Goal: Information Seeking & Learning: Learn about a topic

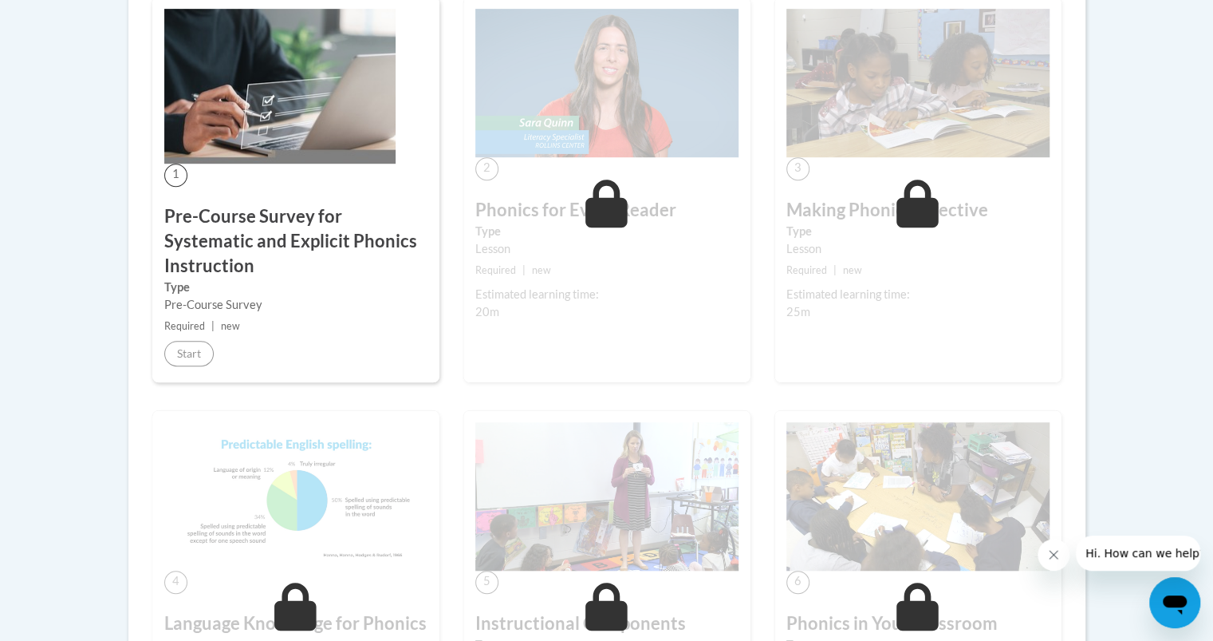
scroll to position [488, 0]
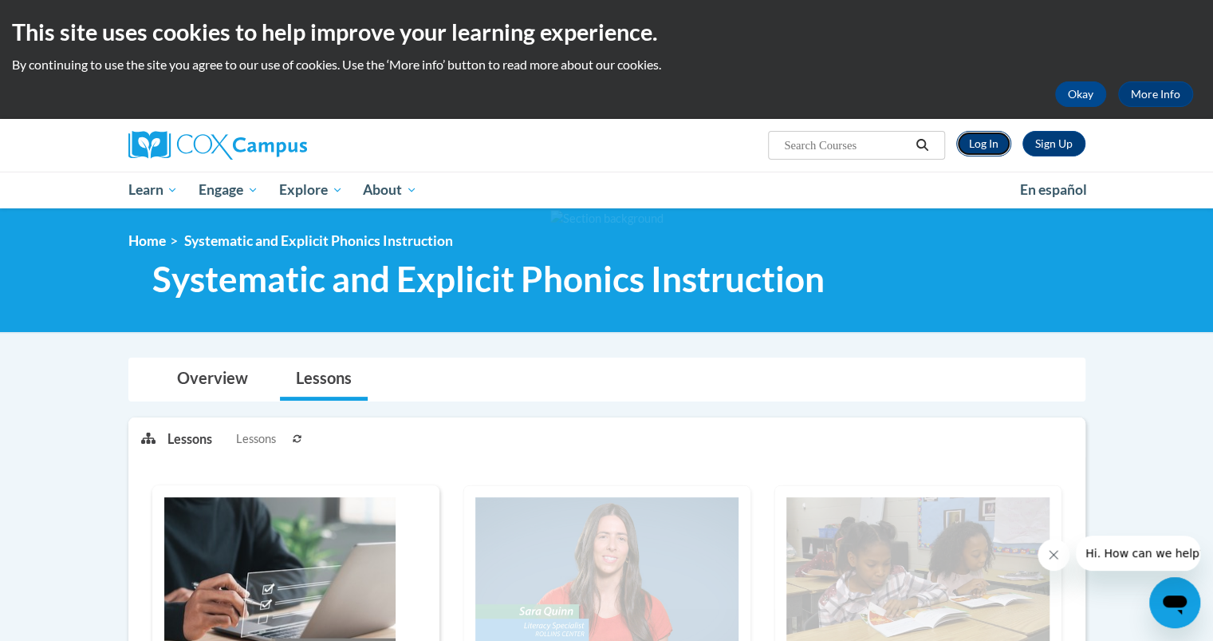
click at [977, 142] on link "Log In" at bounding box center [983, 144] width 55 height 26
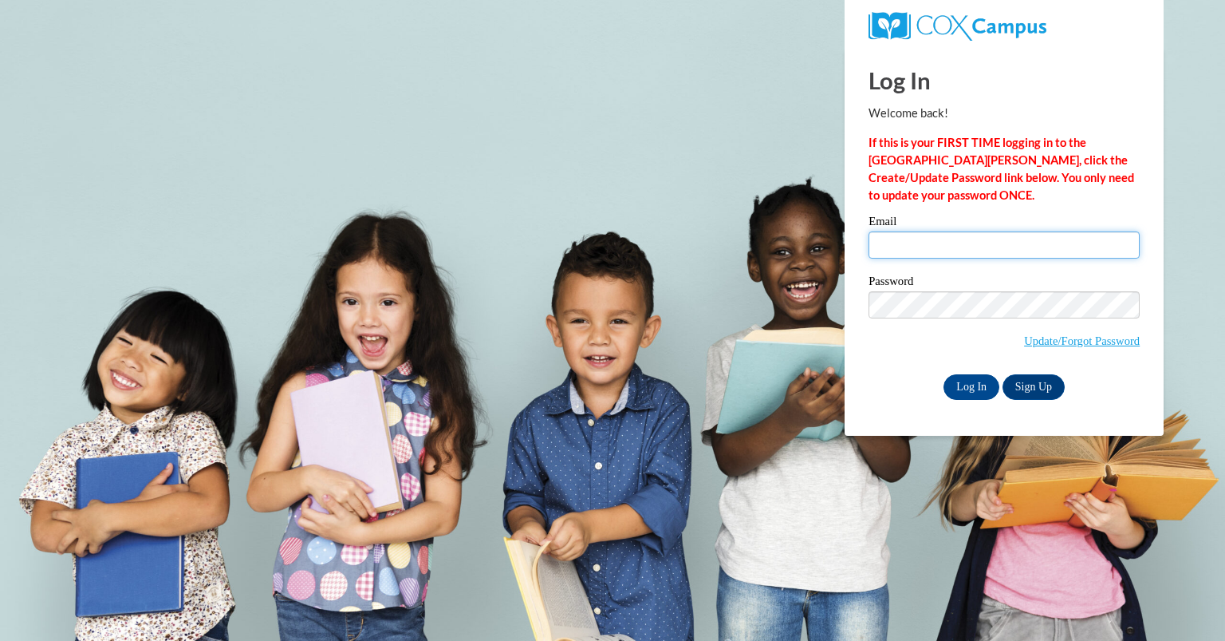
click at [908, 242] on input "Email" at bounding box center [1004, 244] width 271 height 27
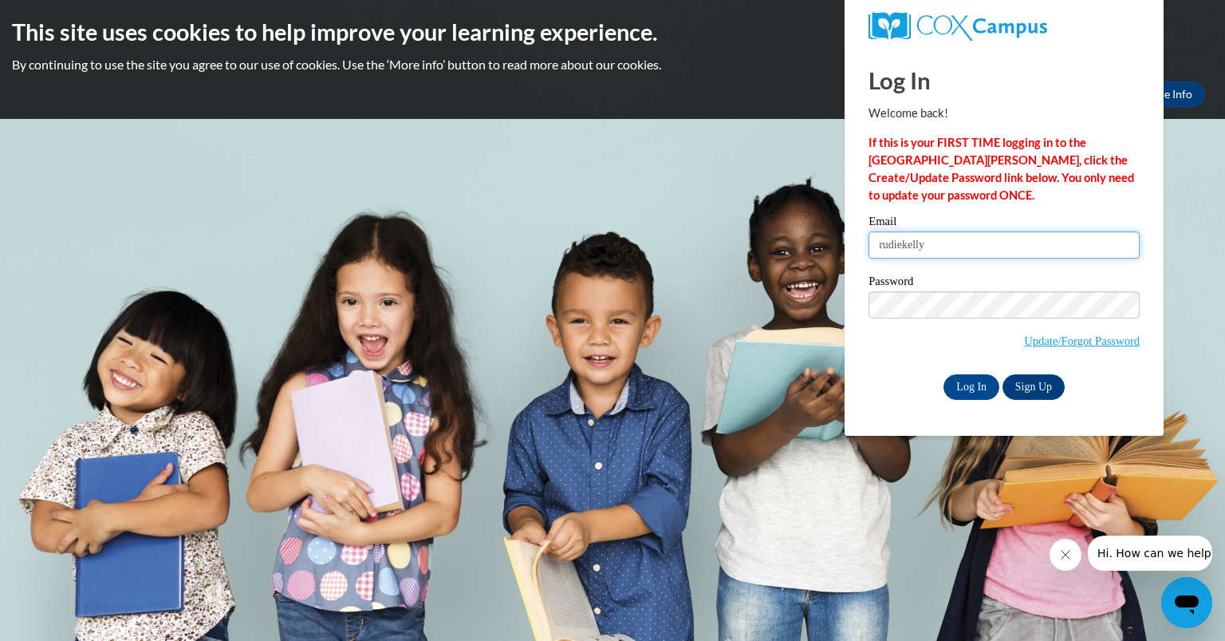
type input "rudiekelly@aasd.k12.wi.us"
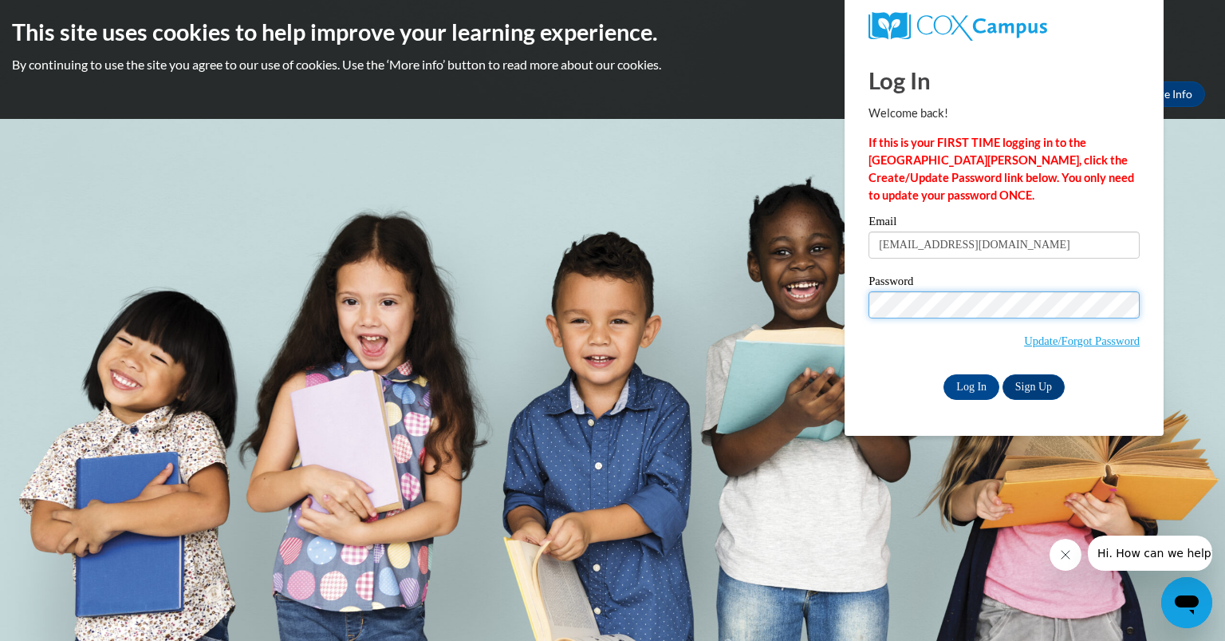
click at [944, 374] on input "Log In" at bounding box center [972, 387] width 56 height 26
click at [960, 389] on input "Log In" at bounding box center [972, 387] width 56 height 26
click at [966, 381] on input "Log In" at bounding box center [972, 387] width 56 height 26
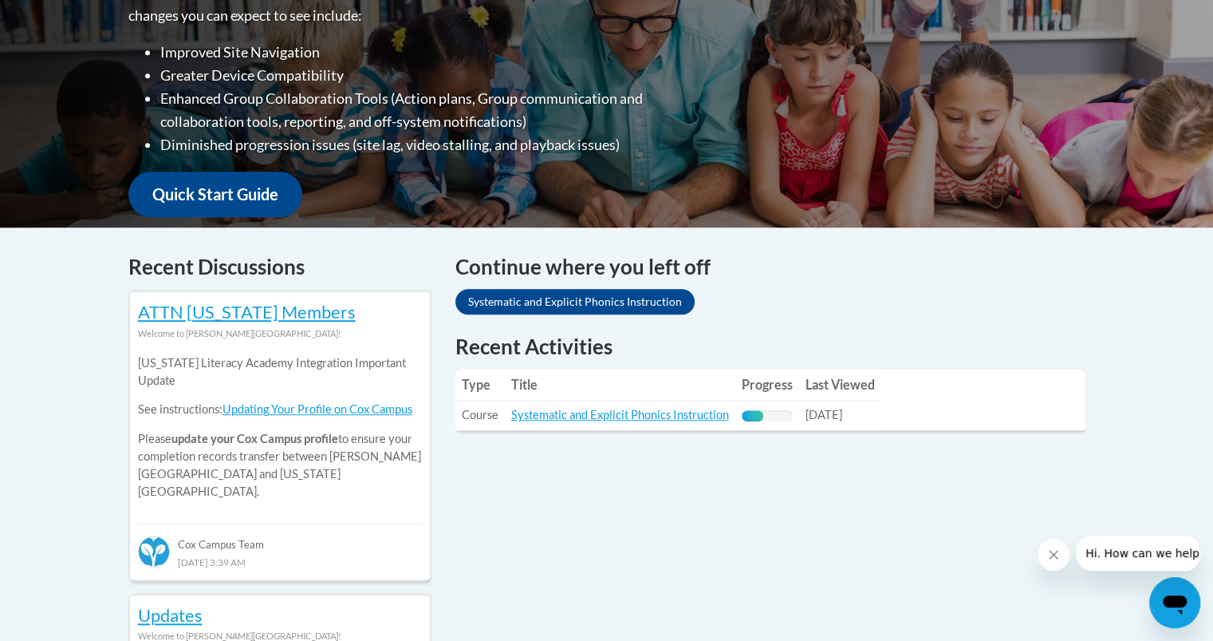
scroll to position [449, 0]
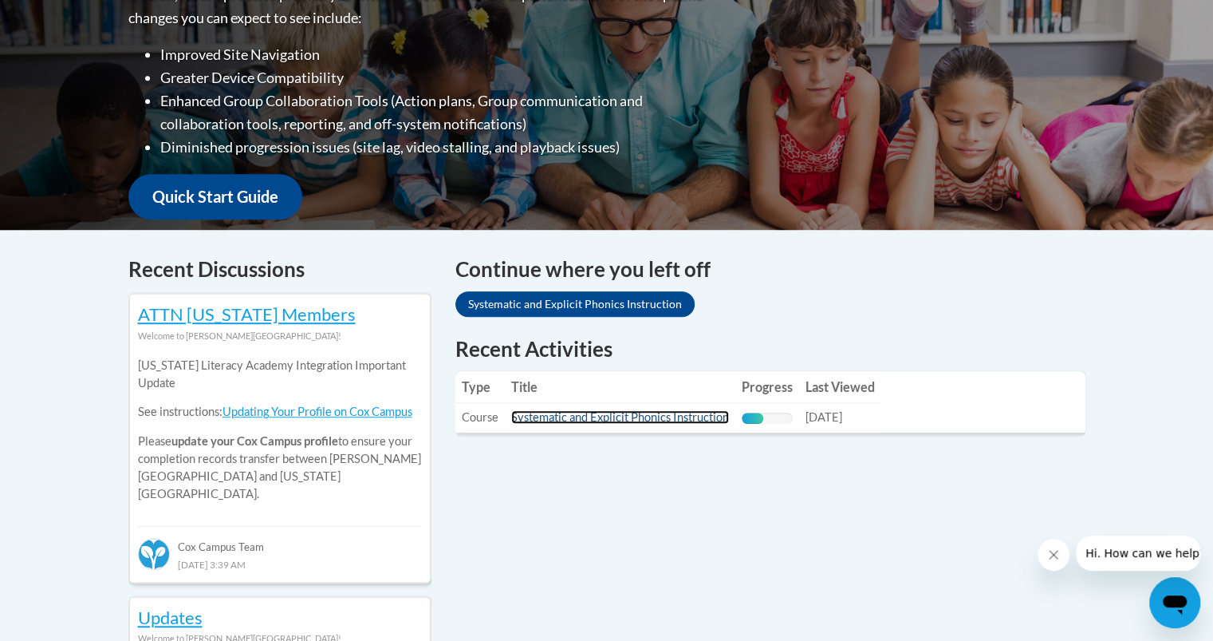
click at [657, 412] on link "Systematic and Explicit Phonics Instruction" at bounding box center [620, 417] width 218 height 14
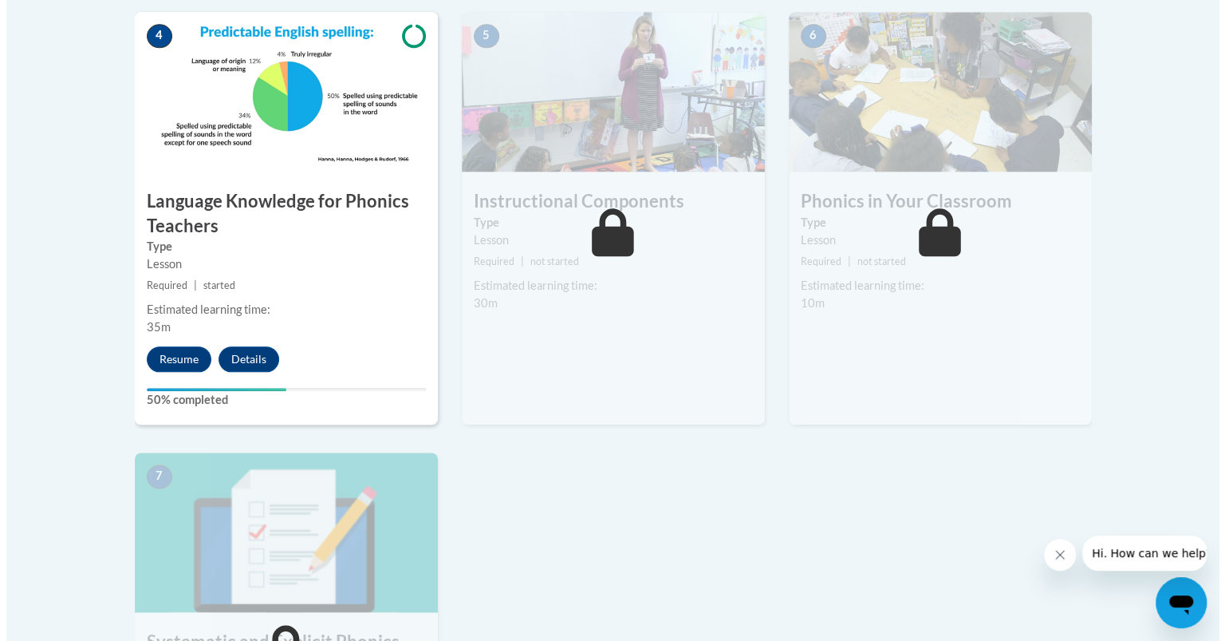
scroll to position [941, 0]
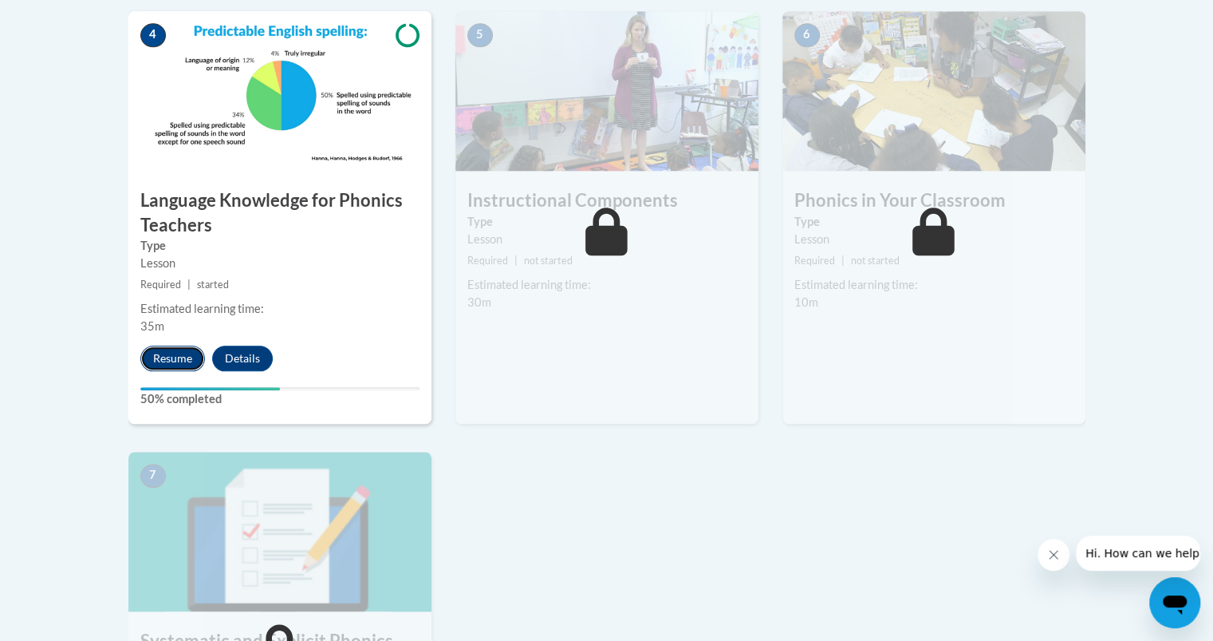
click at [171, 349] on button "Resume" at bounding box center [172, 358] width 65 height 26
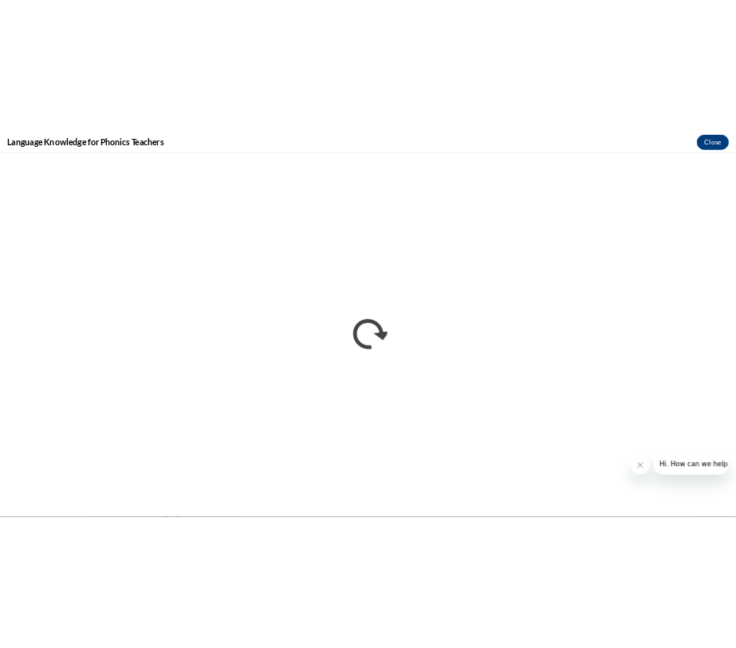
scroll to position [0, 0]
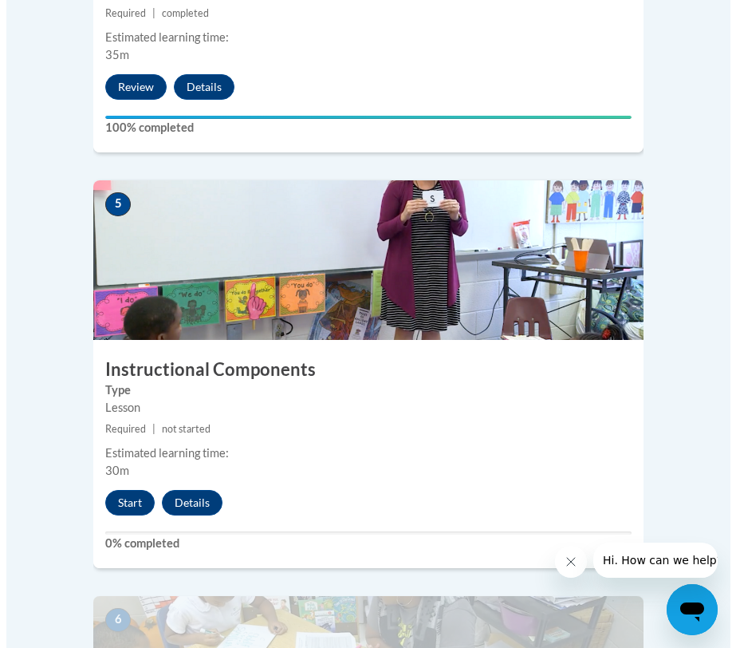
scroll to position [2127, 0]
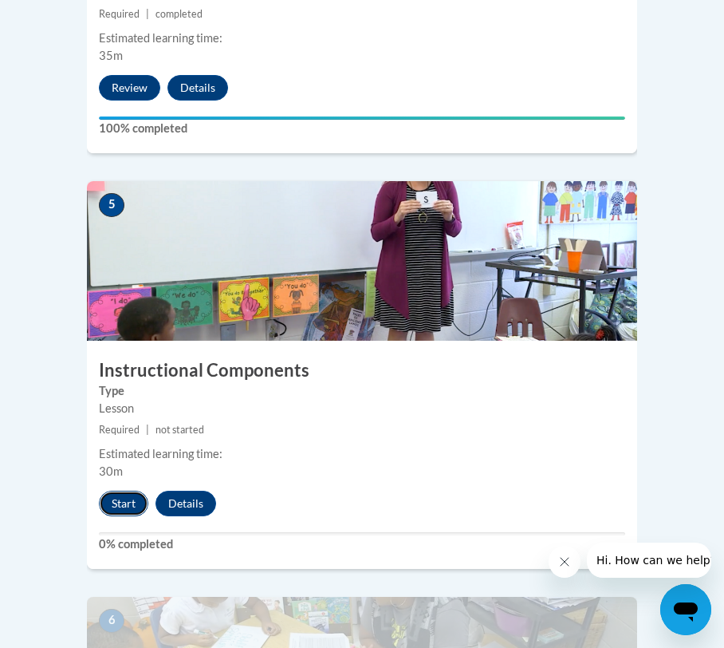
click at [128, 491] on button "Start" at bounding box center [123, 504] width 49 height 26
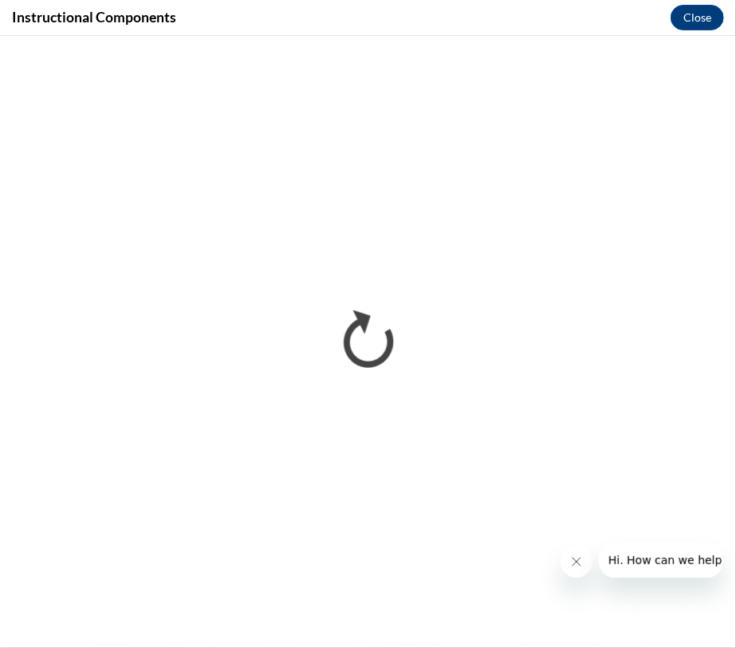
scroll to position [0, 0]
